Goal: Transaction & Acquisition: Purchase product/service

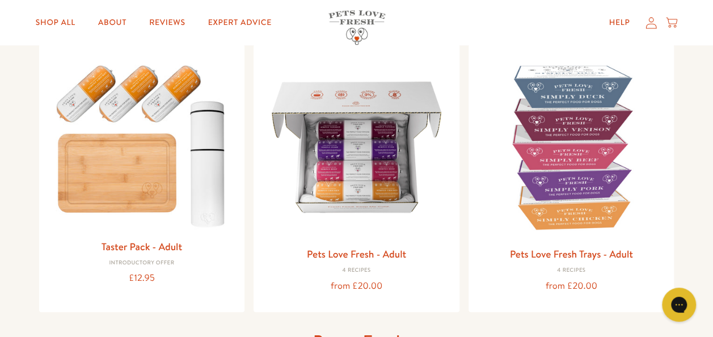
scroll to position [130, 0]
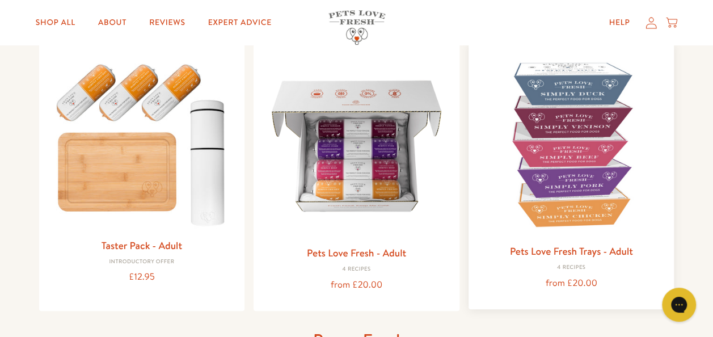
click at [549, 169] on img at bounding box center [572, 144] width 188 height 188
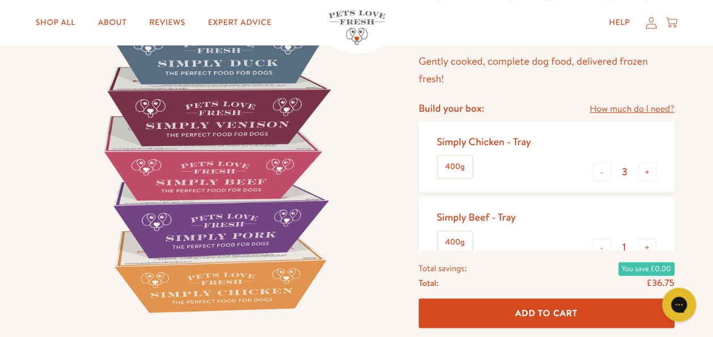
scroll to position [123, 0]
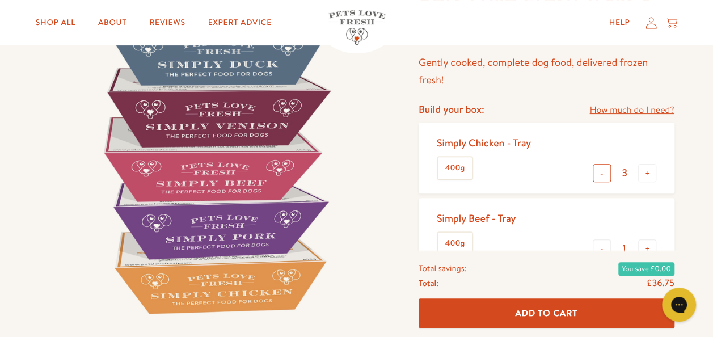
click at [595, 173] on button "-" at bounding box center [602, 173] width 18 height 18
type input "1"
